Goal: Information Seeking & Learning: Learn about a topic

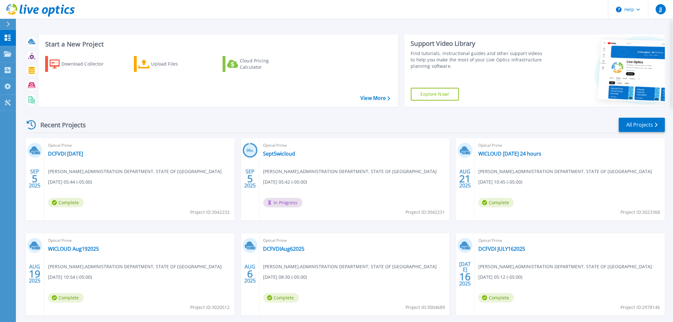
click at [60, 203] on span "Complete" at bounding box center [66, 203] width 36 height 10
click at [61, 203] on span "Complete" at bounding box center [66, 203] width 36 height 10
click at [64, 152] on link "DCFVDI [DATE]" at bounding box center [65, 153] width 35 height 6
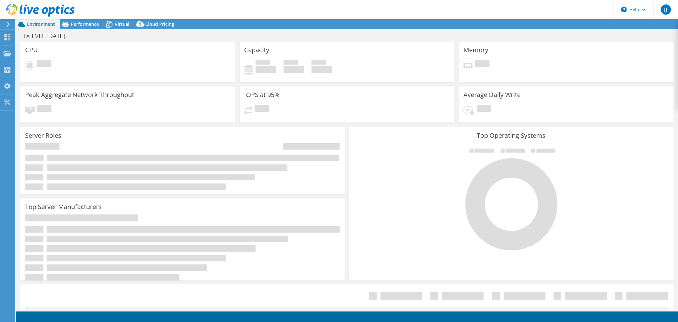
select select "USD"
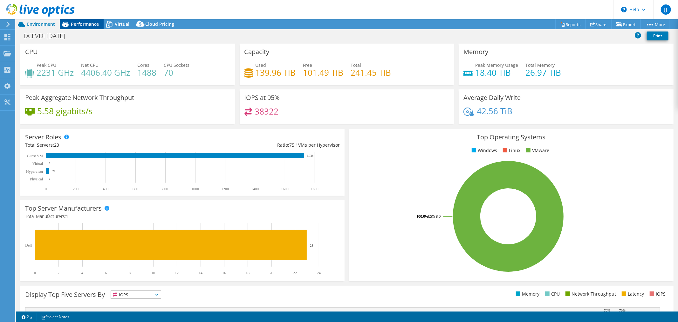
click at [81, 24] on span "Performance" at bounding box center [85, 24] width 28 height 6
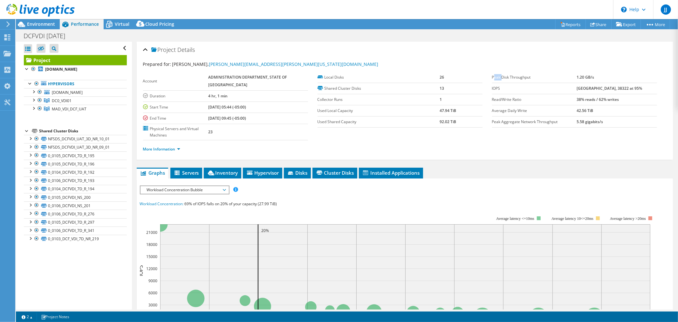
drag, startPoint x: 491, startPoint y: 75, endPoint x: 541, endPoint y: 75, distance: 49.9
click at [520, 74] on label "Peak Disk Throughput" at bounding box center [534, 77] width 85 height 6
drag, startPoint x: 608, startPoint y: 76, endPoint x: 546, endPoint y: 79, distance: 62.1
click at [546, 78] on tr "Peak Disk Throughput 1.20 GB/s" at bounding box center [574, 77] width 165 height 11
drag, startPoint x: 436, startPoint y: 109, endPoint x: 476, endPoint y: 110, distance: 39.8
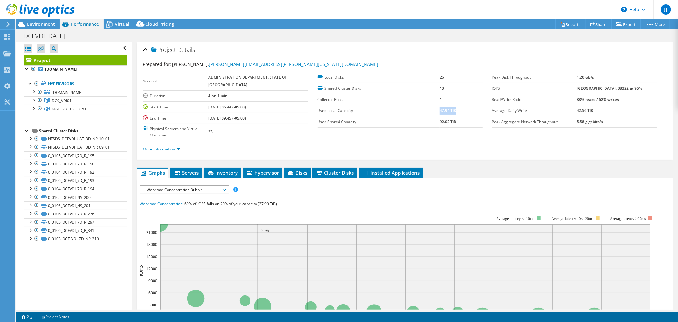
click at [477, 109] on td "47.94 TiB" at bounding box center [461, 110] width 43 height 11
drag, startPoint x: 460, startPoint y: 119, endPoint x: 414, endPoint y: 120, distance: 45.8
click at [414, 120] on tr "Used Shared Capacity 92.02 TiB" at bounding box center [400, 121] width 165 height 11
click at [224, 186] on span "Workload Concentration Bubble" at bounding box center [185, 190] width 82 height 8
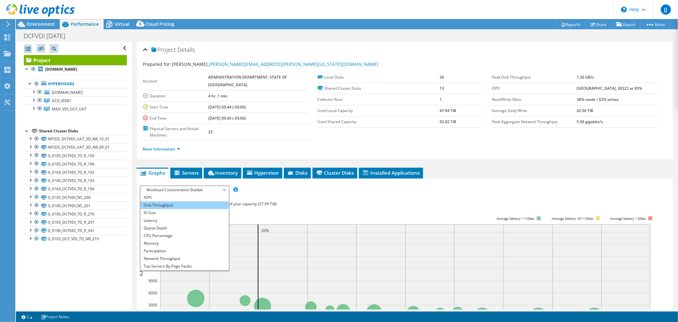
click at [186, 201] on li "Disk Throughput" at bounding box center [185, 205] width 88 height 8
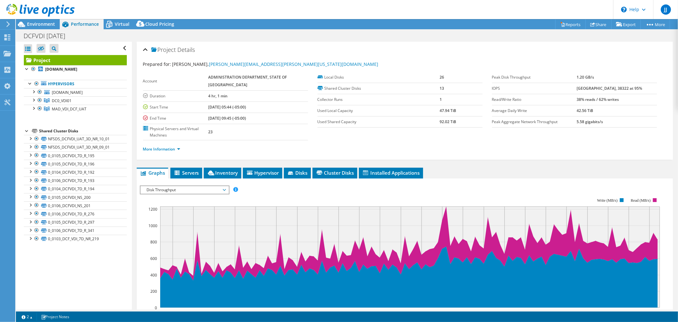
click at [226, 186] on span "Disk Throughput" at bounding box center [185, 190] width 88 height 8
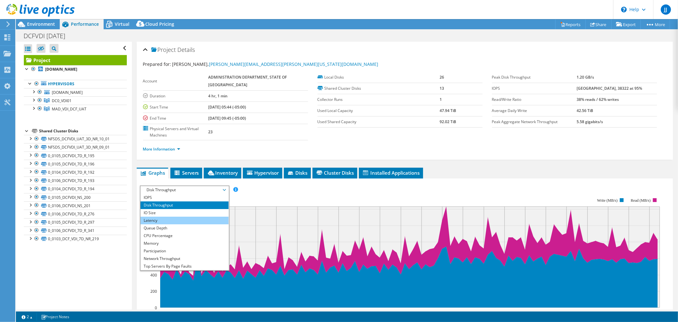
click at [171, 217] on li "Latency" at bounding box center [185, 221] width 88 height 8
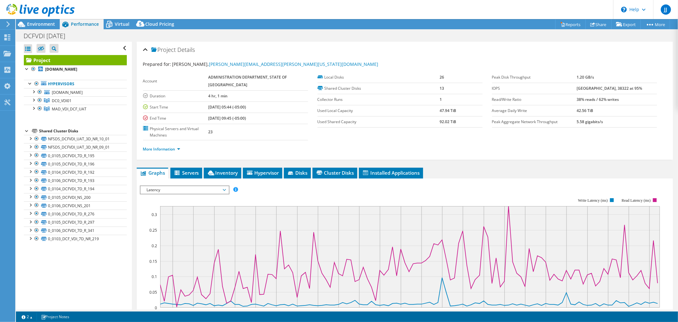
click at [224, 186] on span "Latency" at bounding box center [185, 190] width 82 height 8
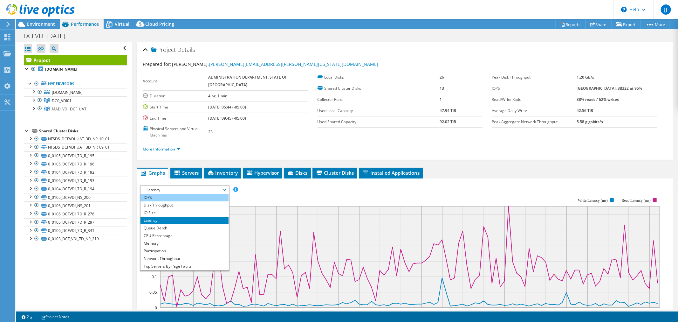
click at [178, 194] on li "IOPS" at bounding box center [185, 198] width 88 height 8
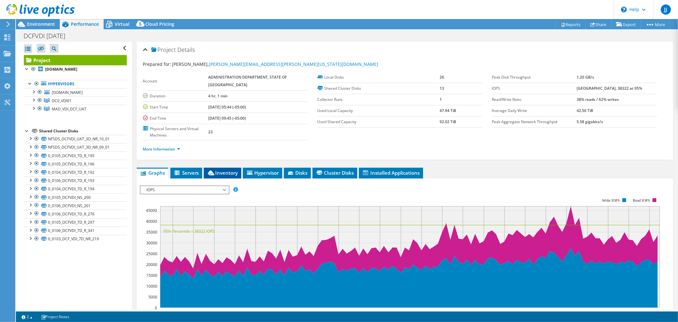
click at [223, 170] on span "Inventory" at bounding box center [222, 173] width 31 height 6
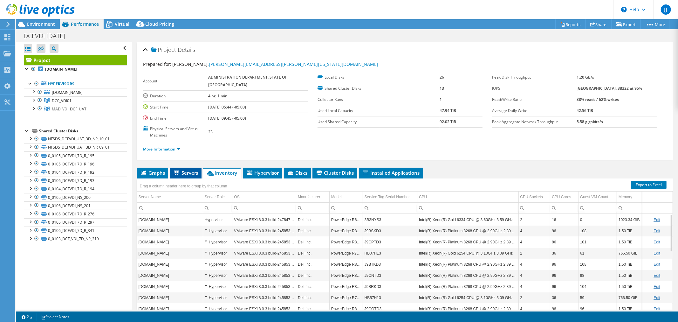
click at [180, 170] on span "Servers" at bounding box center [185, 173] width 25 height 6
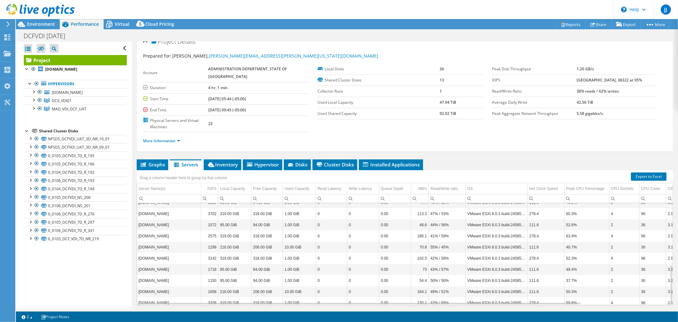
scroll to position [158, 0]
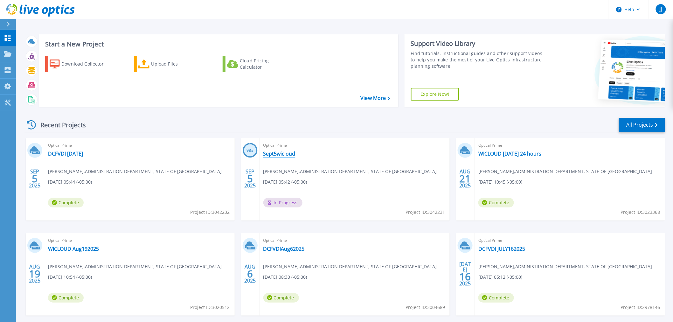
click at [282, 154] on link "Sept5wicloud" at bounding box center [279, 153] width 32 height 6
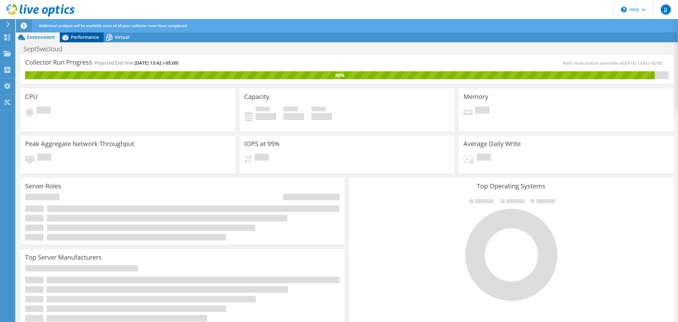
click at [84, 38] on span "Performance" at bounding box center [85, 37] width 28 height 6
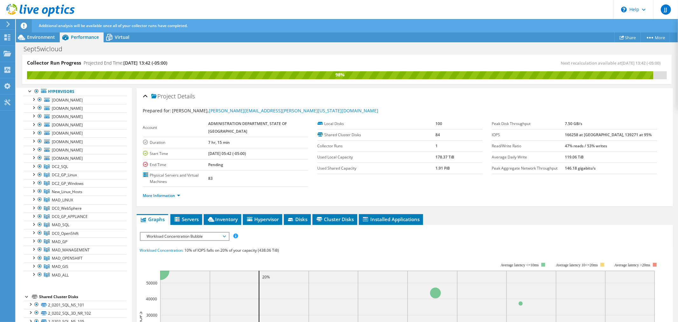
scroll to position [106, 0]
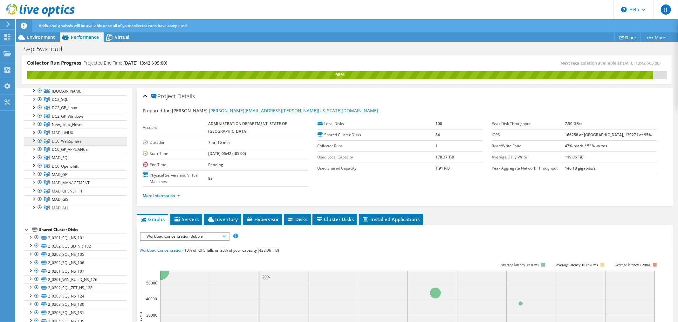
click at [76, 141] on span "DC0_WebSphere" at bounding box center [67, 140] width 30 height 5
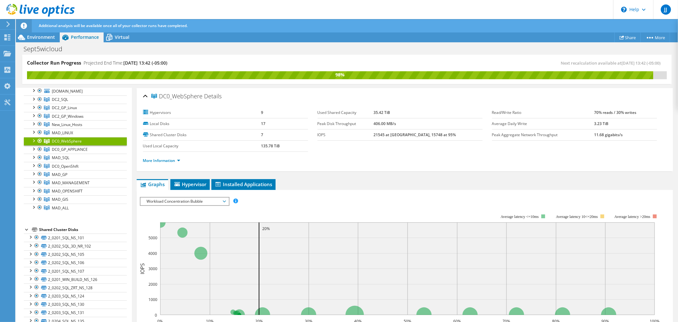
click at [198, 202] on span "Workload Concentration Bubble" at bounding box center [185, 202] width 82 height 8
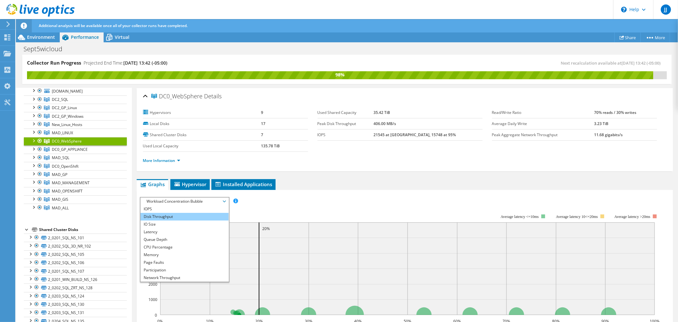
click at [175, 215] on li "Disk Throughput" at bounding box center [185, 217] width 88 height 8
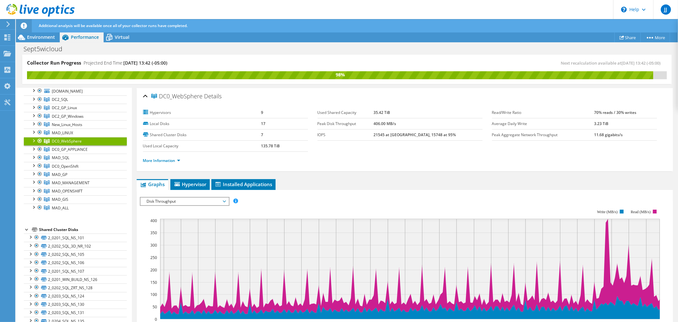
drag, startPoint x: 379, startPoint y: 125, endPoint x: 423, endPoint y: 125, distance: 44.2
click at [423, 125] on tr "Peak Disk Throughput 406.00 MB/s" at bounding box center [400, 123] width 165 height 11
click at [62, 132] on span "MAD_LINUX" at bounding box center [62, 132] width 21 height 5
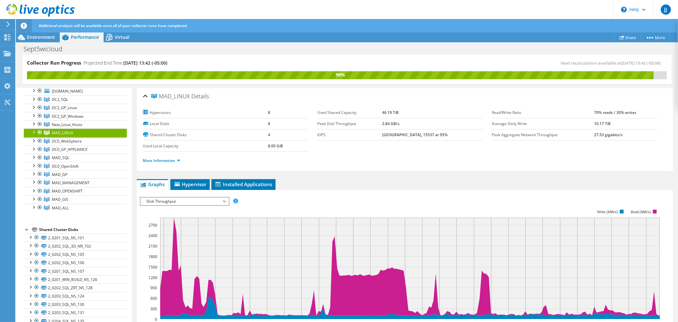
click at [32, 133] on div at bounding box center [33, 131] width 6 height 6
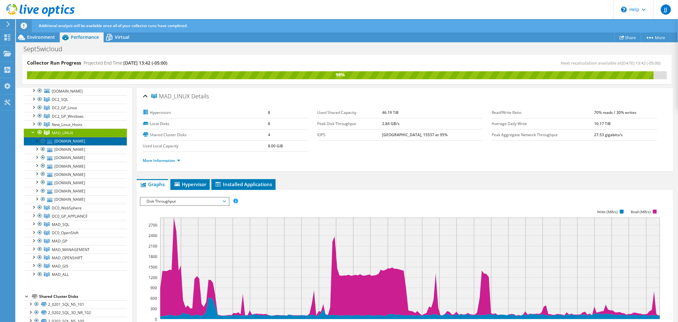
click at [62, 141] on link "utomad0p5888.enterprise.wistate.us" at bounding box center [75, 141] width 103 height 8
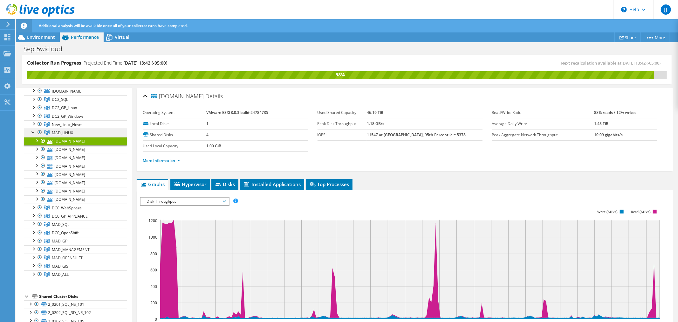
click at [62, 134] on span "MAD_LINUX" at bounding box center [62, 132] width 21 height 5
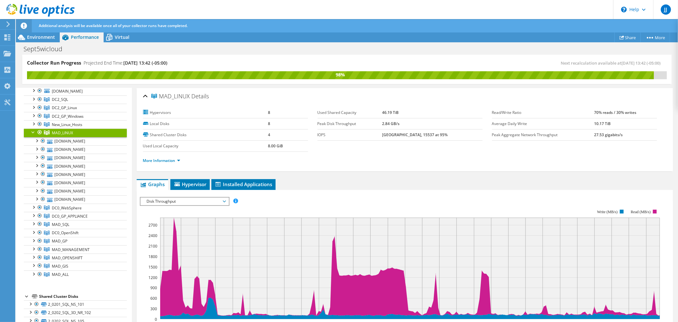
drag, startPoint x: 384, startPoint y: 125, endPoint x: 426, endPoint y: 124, distance: 42.9
click at [426, 124] on tr "Peak Disk Throughput 2.84 GB/s" at bounding box center [400, 123] width 165 height 11
click at [31, 133] on div at bounding box center [33, 131] width 6 height 6
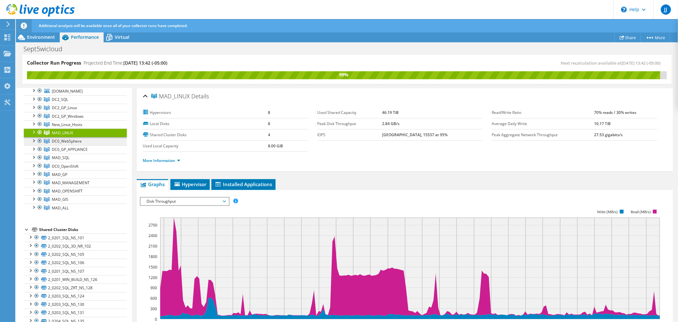
click at [68, 141] on span "DC0_WebSphere" at bounding box center [67, 140] width 30 height 5
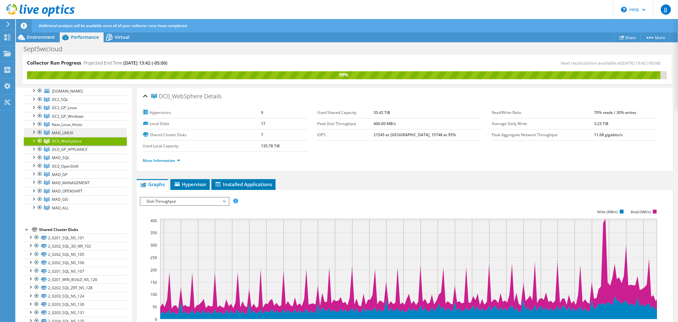
click at [73, 132] on span "MAD_LINUX" at bounding box center [62, 132] width 21 height 5
